Goal: Navigation & Orientation: Find specific page/section

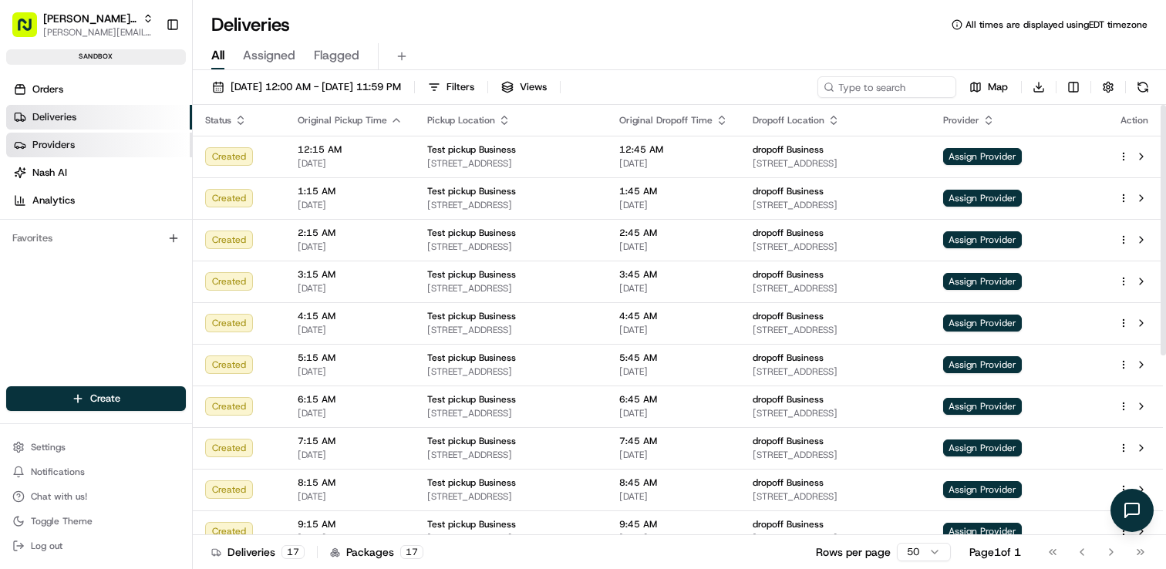
click at [49, 145] on span "Providers" at bounding box center [53, 145] width 42 height 14
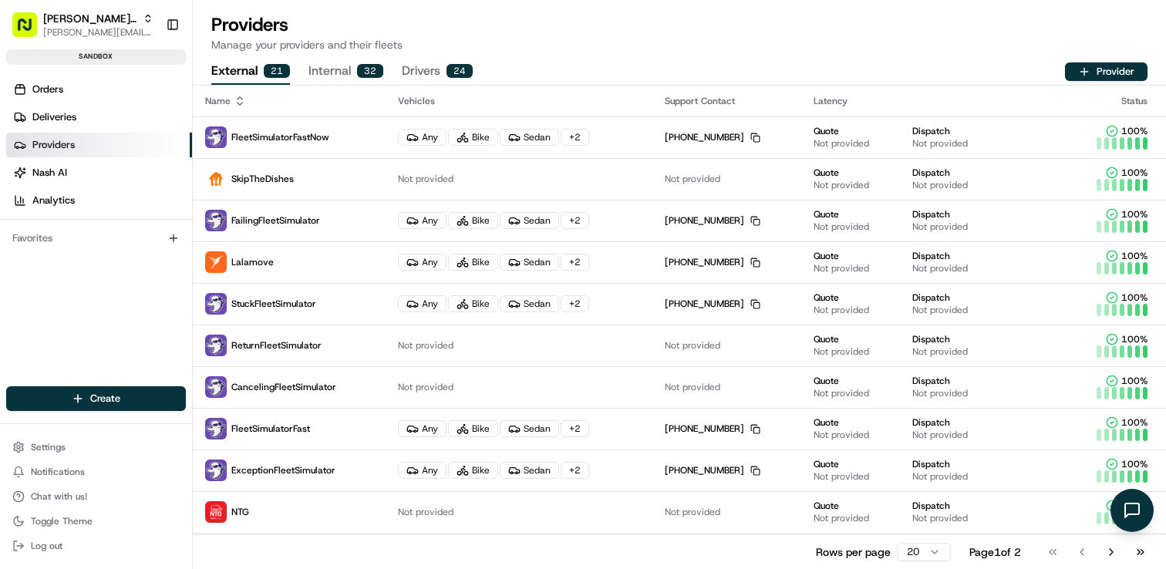
click at [99, 103] on ul "Orders Deliveries Providers [PERSON_NAME] Analytics" at bounding box center [99, 145] width 186 height 136
click at [94, 90] on link "Orders" at bounding box center [99, 89] width 186 height 25
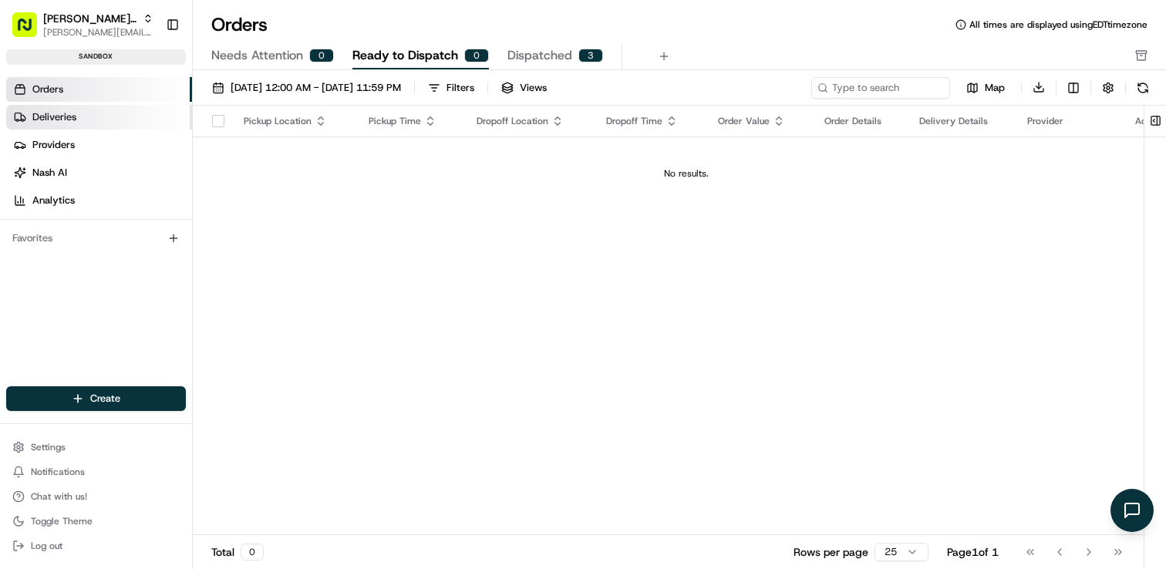
click at [97, 120] on link "Deliveries" at bounding box center [99, 117] width 186 height 25
